Goal: Find specific page/section: Find specific page/section

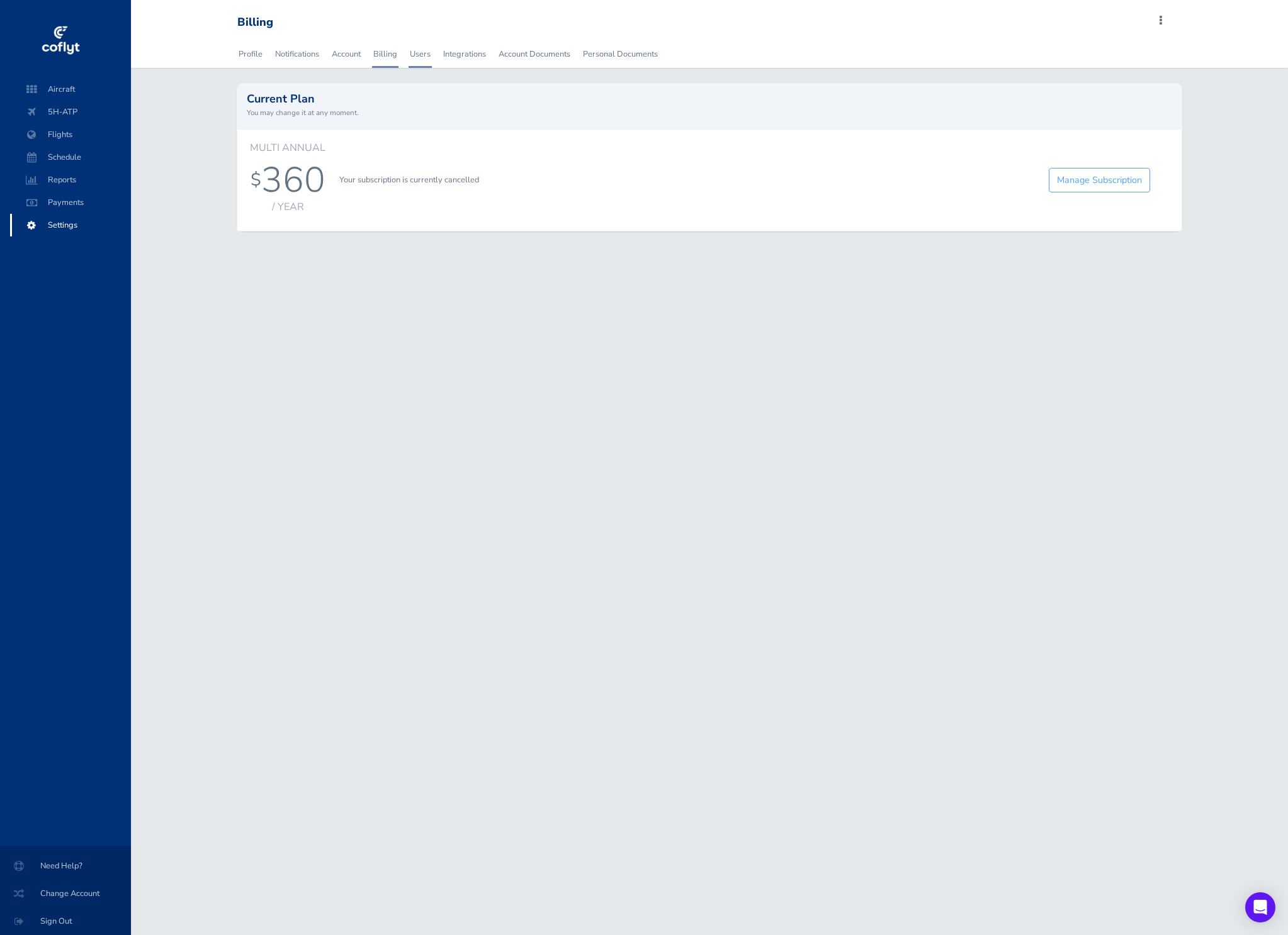
click at [423, 57] on link "Users" at bounding box center [420, 54] width 24 height 27
click at [54, 130] on span "Flights" at bounding box center [71, 134] width 96 height 23
click at [72, 133] on span "Flights" at bounding box center [71, 134] width 96 height 23
click at [70, 107] on span "5H-ATP" at bounding box center [71, 112] width 96 height 23
